Goal: Task Accomplishment & Management: Manage account settings

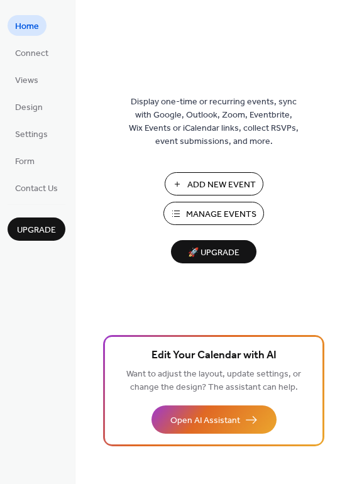
click at [202, 211] on span "Manage Events" at bounding box center [221, 214] width 70 height 13
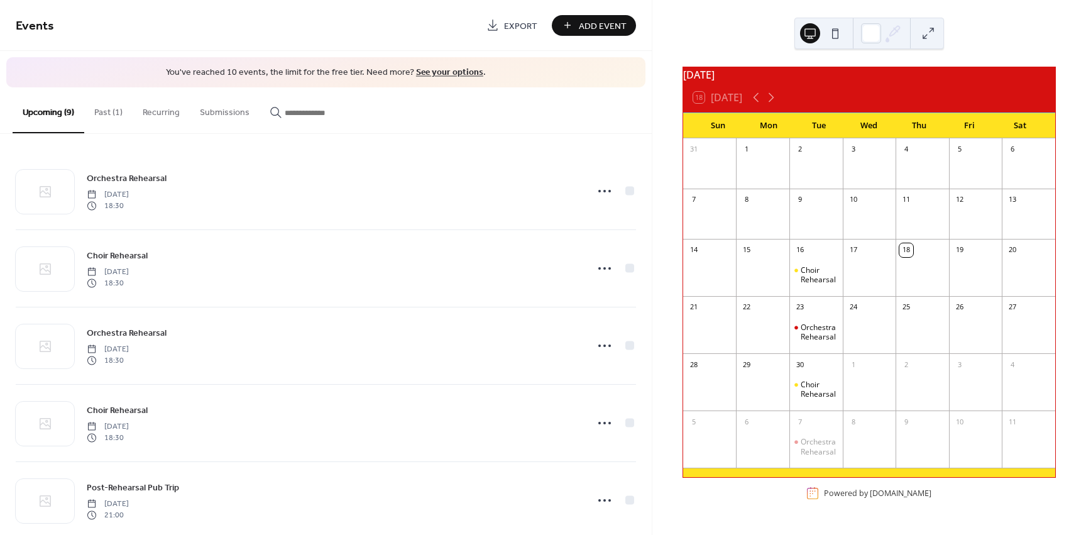
click at [107, 114] on button "Past (1)" at bounding box center [108, 109] width 48 height 45
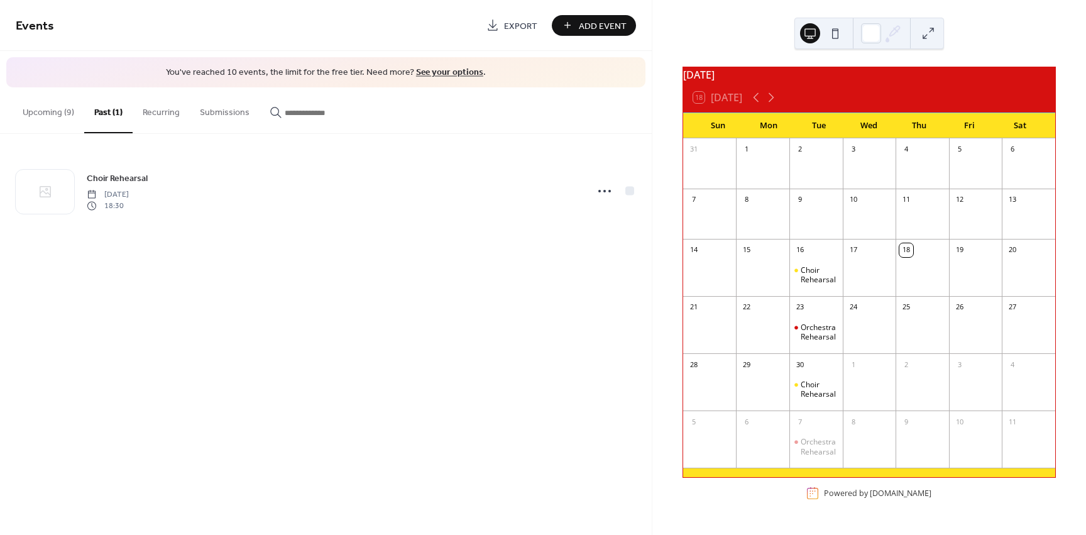
click at [43, 110] on button "Upcoming (9)" at bounding box center [49, 109] width 72 height 45
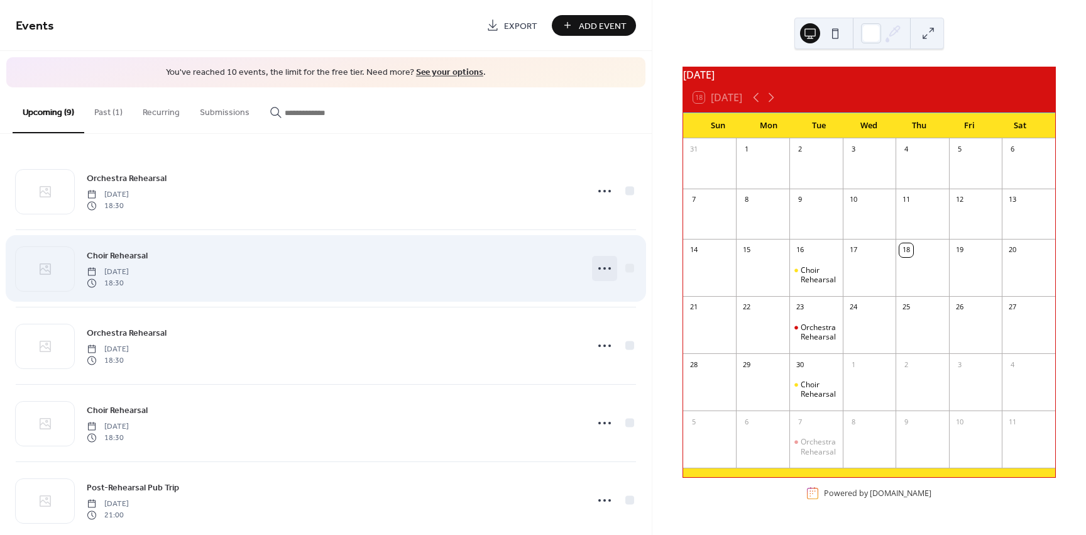
click at [601, 271] on icon at bounding box center [604, 268] width 20 height 20
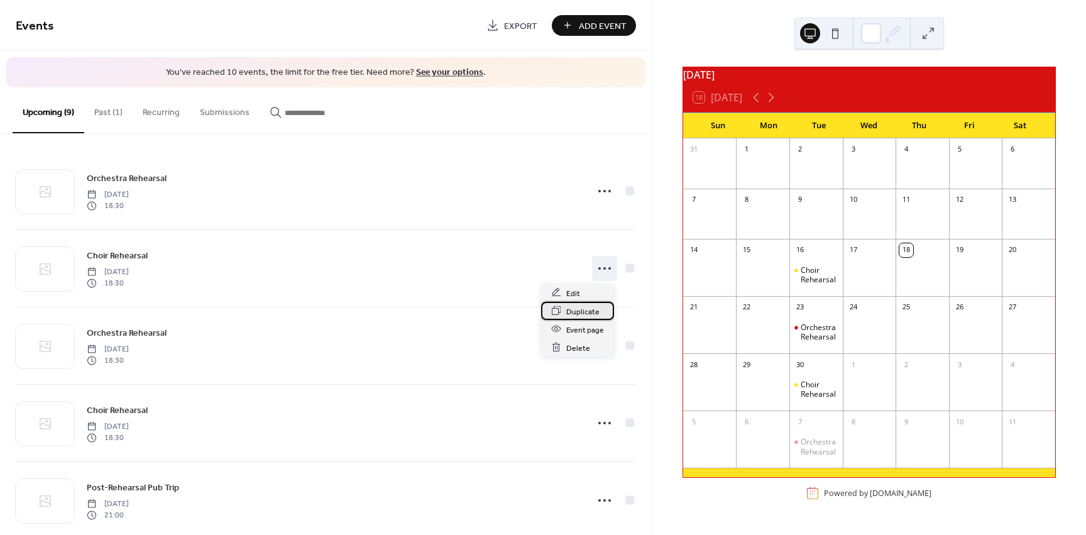
click at [585, 315] on span "Duplicate" at bounding box center [582, 311] width 33 height 13
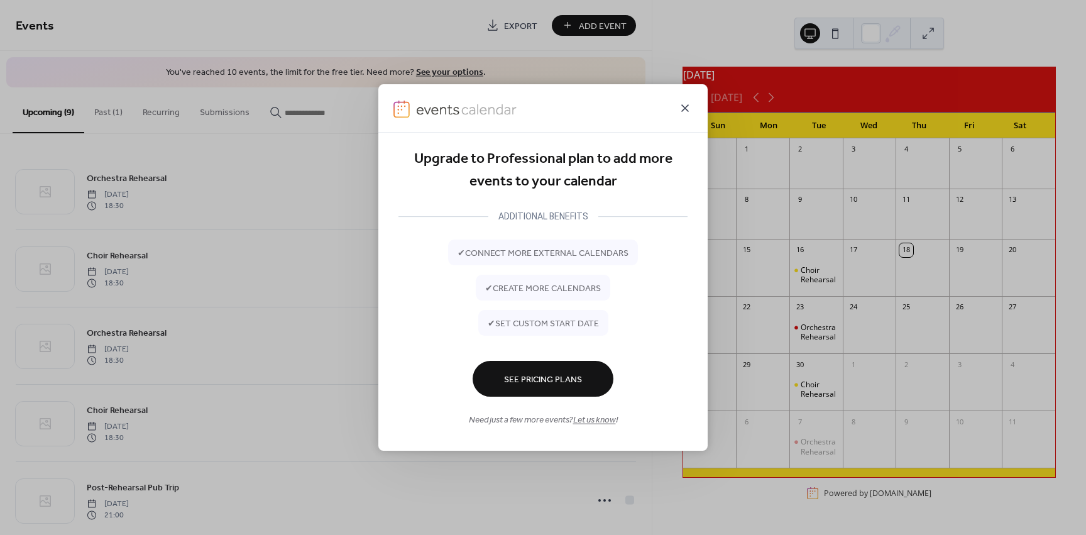
click at [680, 109] on icon at bounding box center [684, 108] width 15 height 15
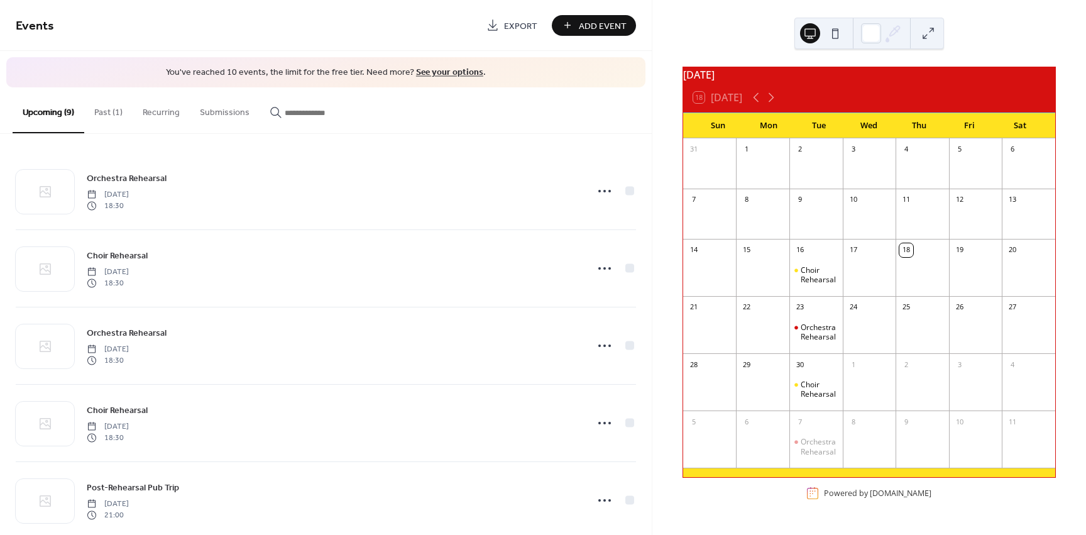
click at [109, 111] on button "Past (1)" at bounding box center [108, 109] width 48 height 45
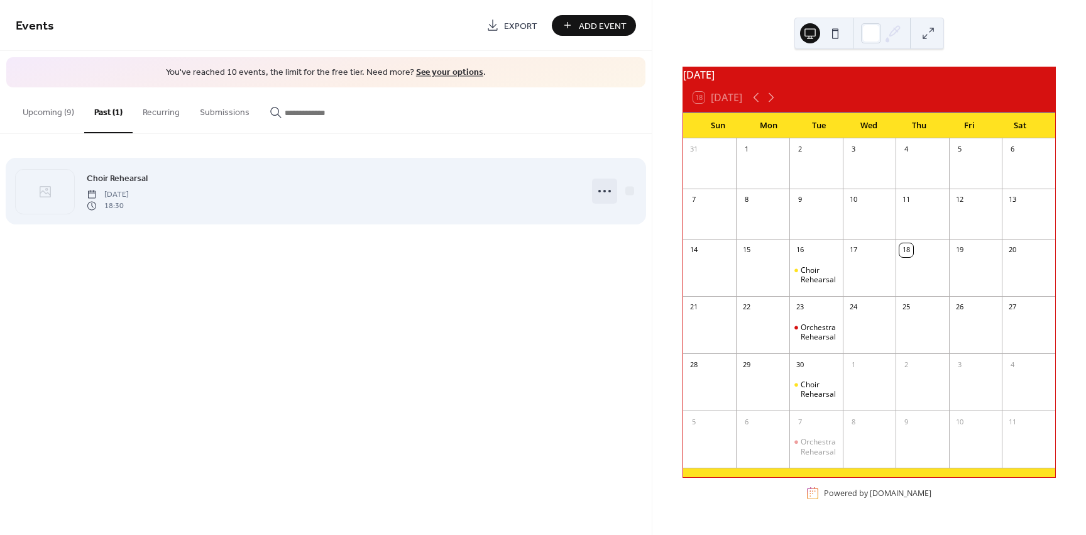
click at [601, 194] on icon at bounding box center [604, 191] width 20 height 20
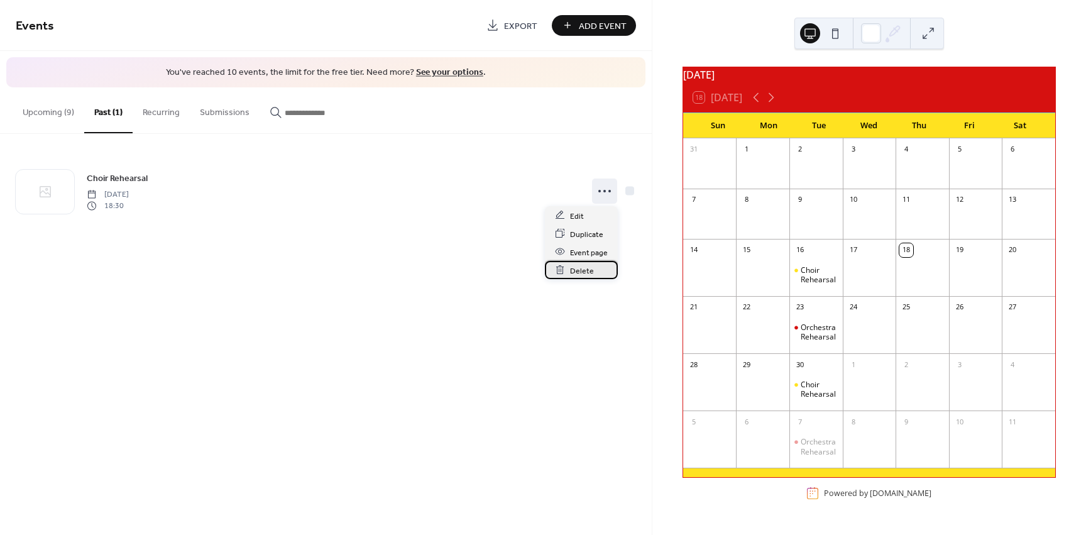
click at [582, 272] on span "Delete" at bounding box center [582, 270] width 24 height 13
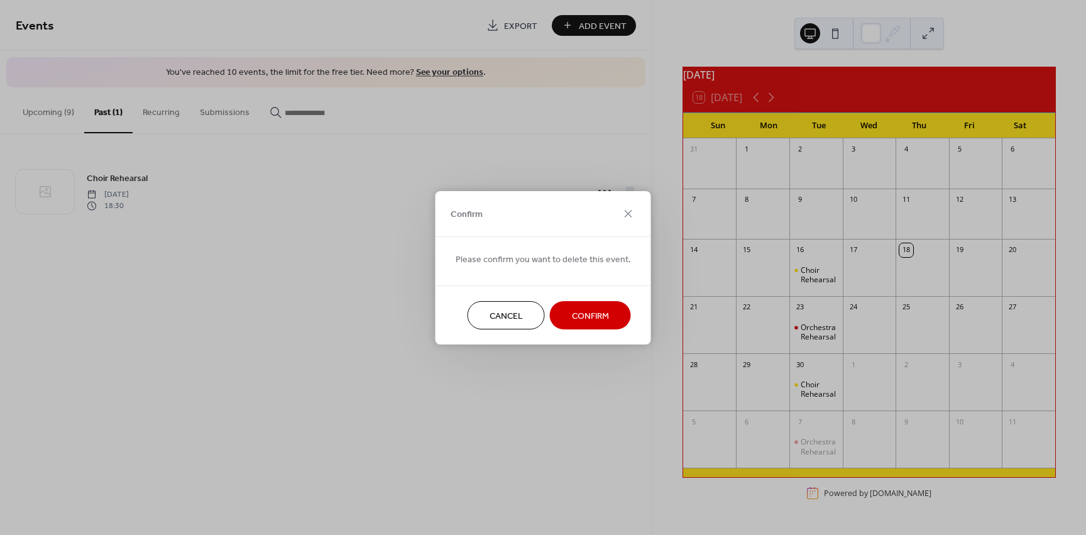
click at [601, 310] on span "Confirm" at bounding box center [590, 315] width 37 height 13
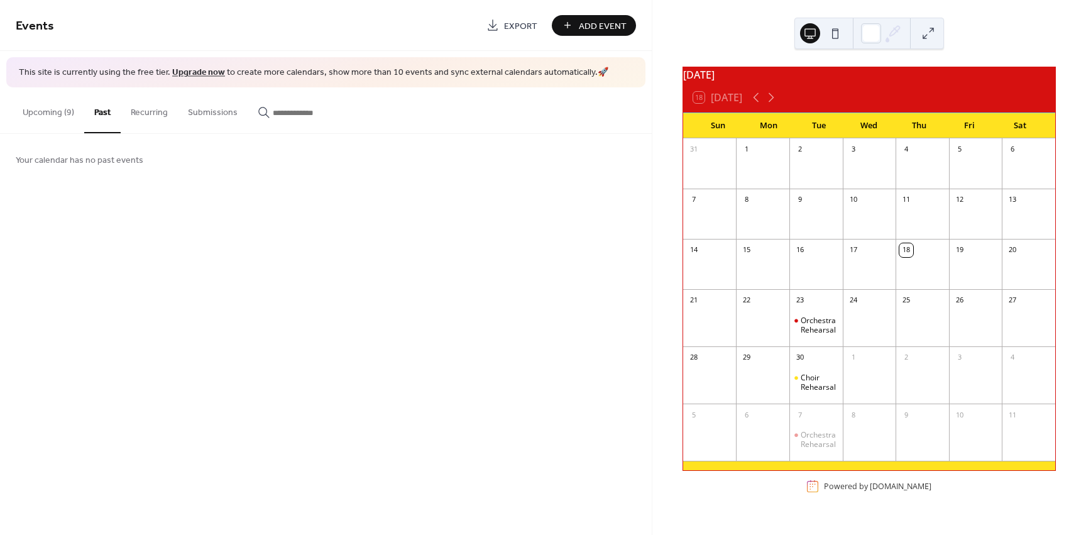
click at [48, 119] on button "Upcoming (9)" at bounding box center [49, 109] width 72 height 45
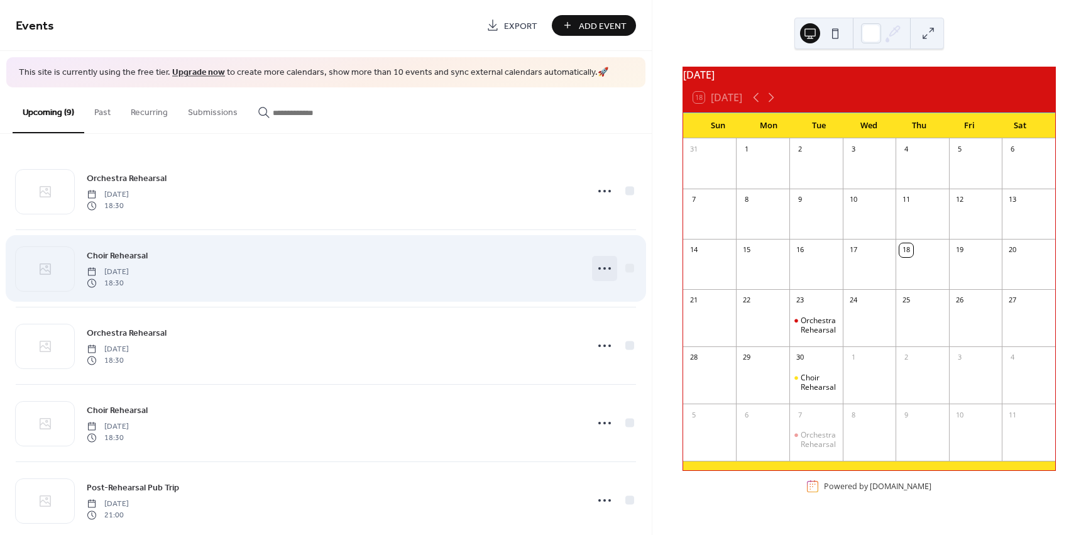
click at [597, 276] on icon at bounding box center [604, 268] width 20 height 20
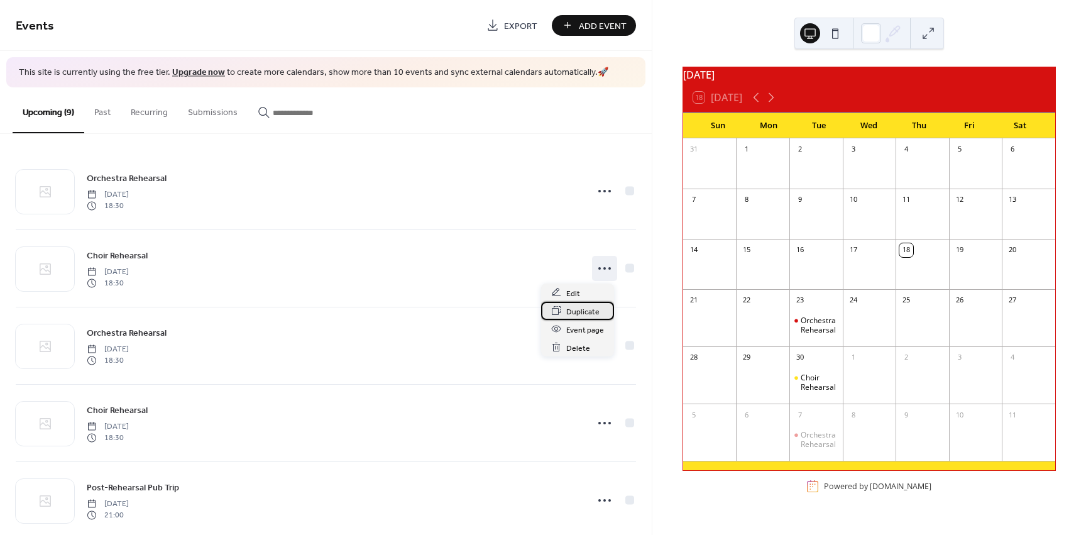
click at [585, 309] on span "Duplicate" at bounding box center [582, 311] width 33 height 13
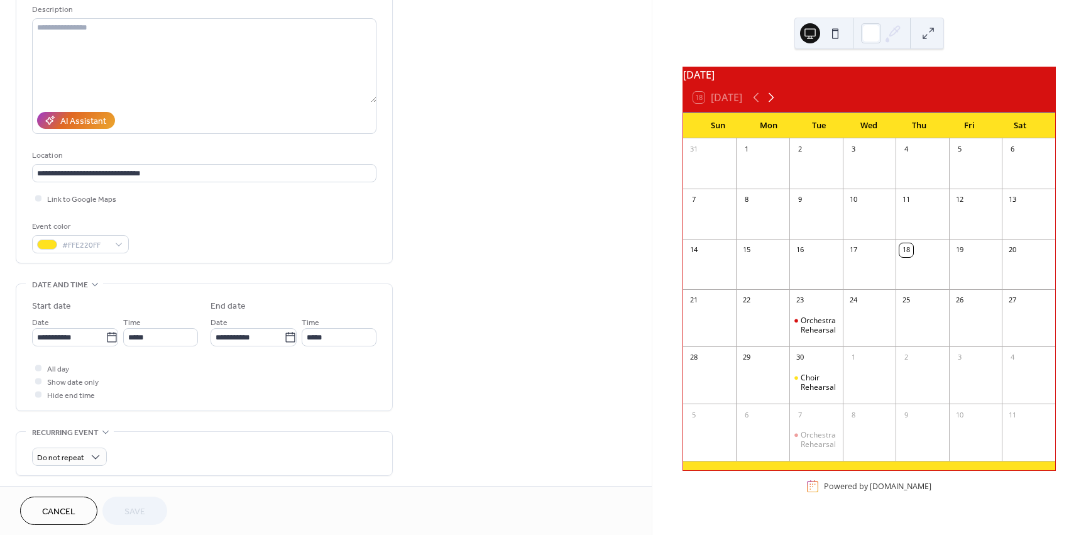
click at [771, 104] on icon at bounding box center [770, 97] width 15 height 15
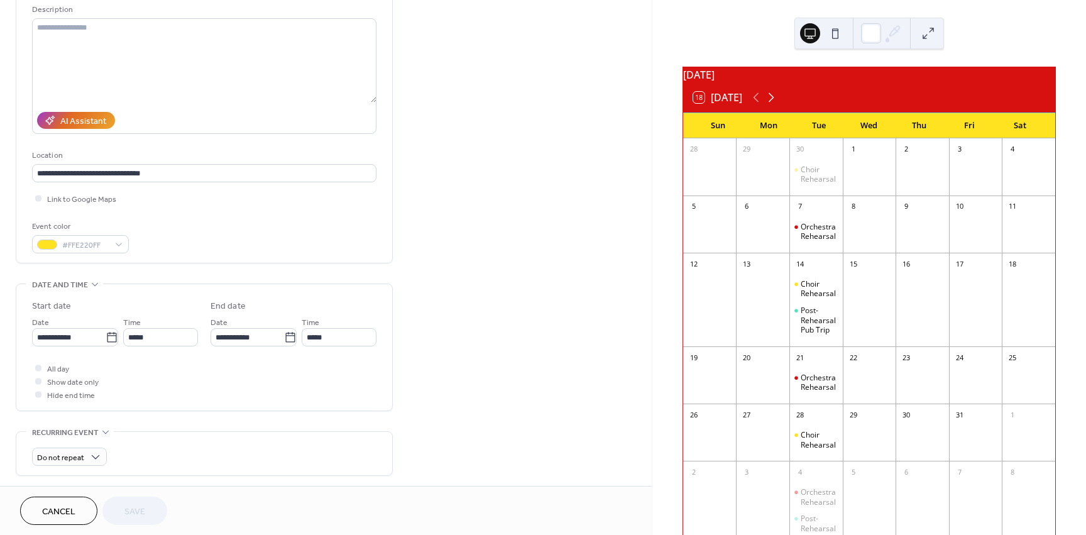
click at [771, 104] on icon at bounding box center [770, 97] width 15 height 15
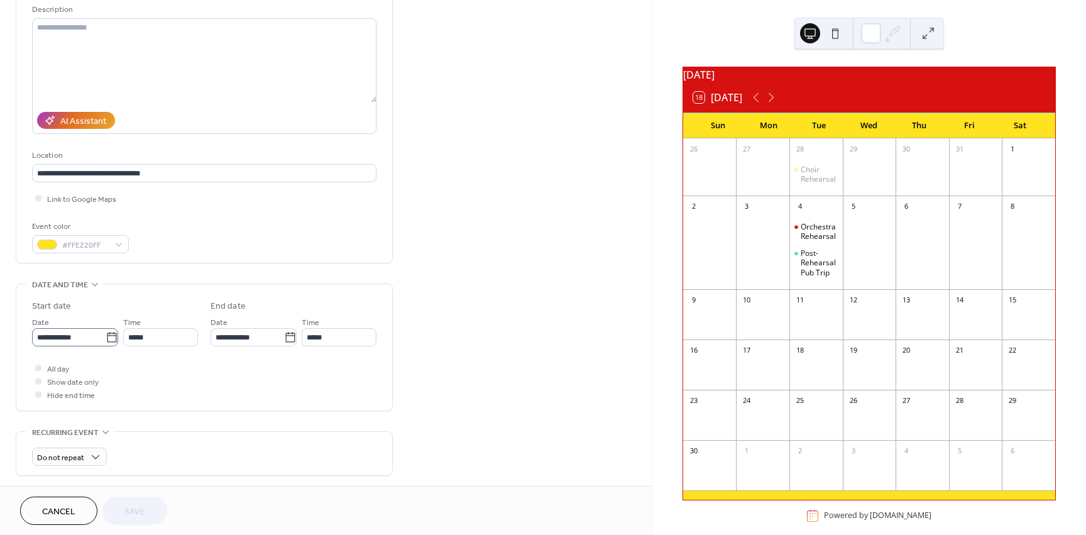
click at [108, 337] on icon at bounding box center [112, 337] width 13 height 13
click at [106, 337] on input "**********" at bounding box center [69, 337] width 74 height 18
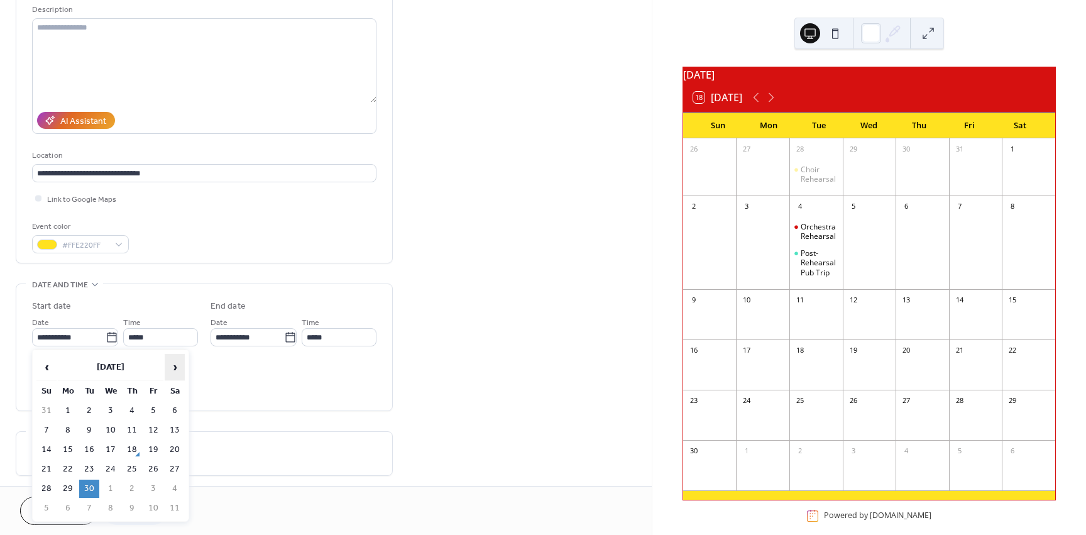
click at [170, 368] on span "›" at bounding box center [174, 366] width 19 height 25
click at [168, 370] on span "›" at bounding box center [174, 366] width 19 height 25
click at [92, 448] on td "11" at bounding box center [89, 449] width 20 height 18
type input "**********"
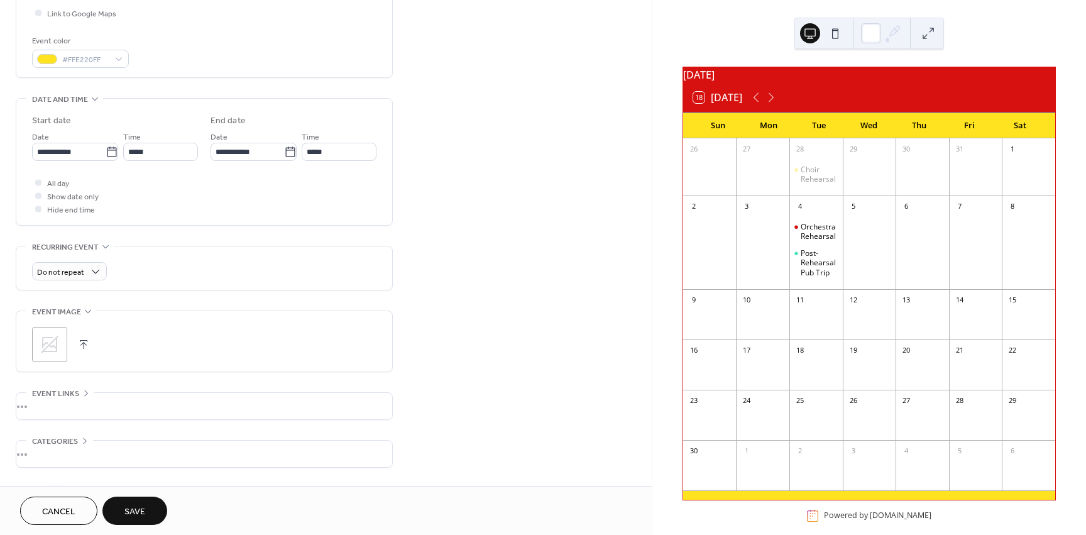
scroll to position [314, 0]
click at [134, 513] on span "Save" at bounding box center [134, 511] width 21 height 13
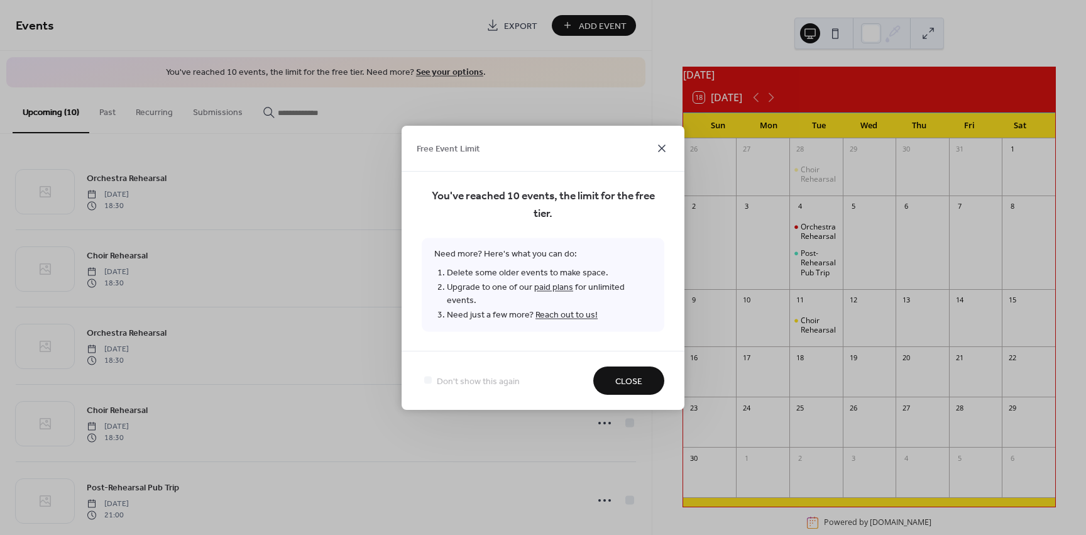
click at [663, 155] on icon at bounding box center [661, 148] width 15 height 15
